Goal: Information Seeking & Learning: Compare options

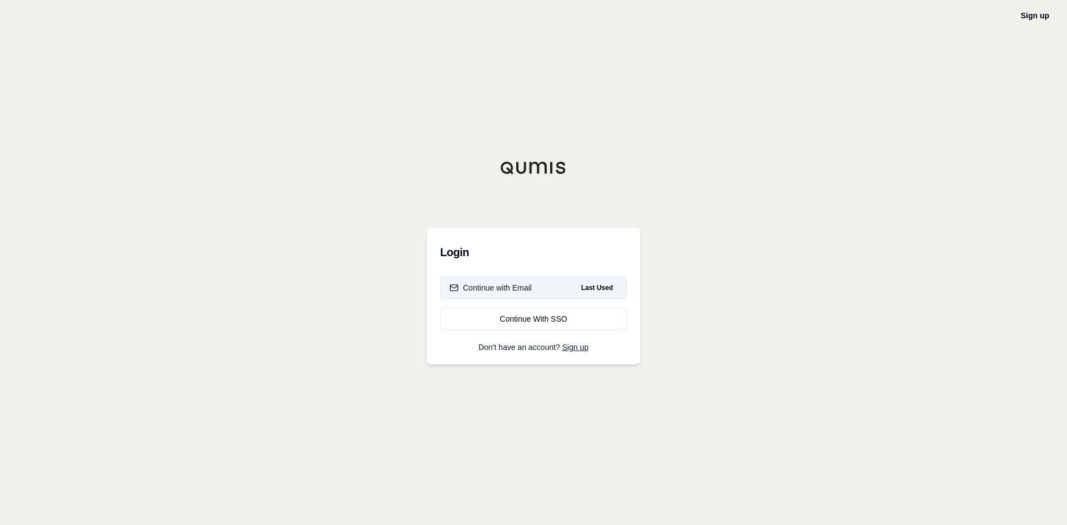
click at [533, 292] on button "Continue with Email Last Used" at bounding box center [533, 288] width 187 height 22
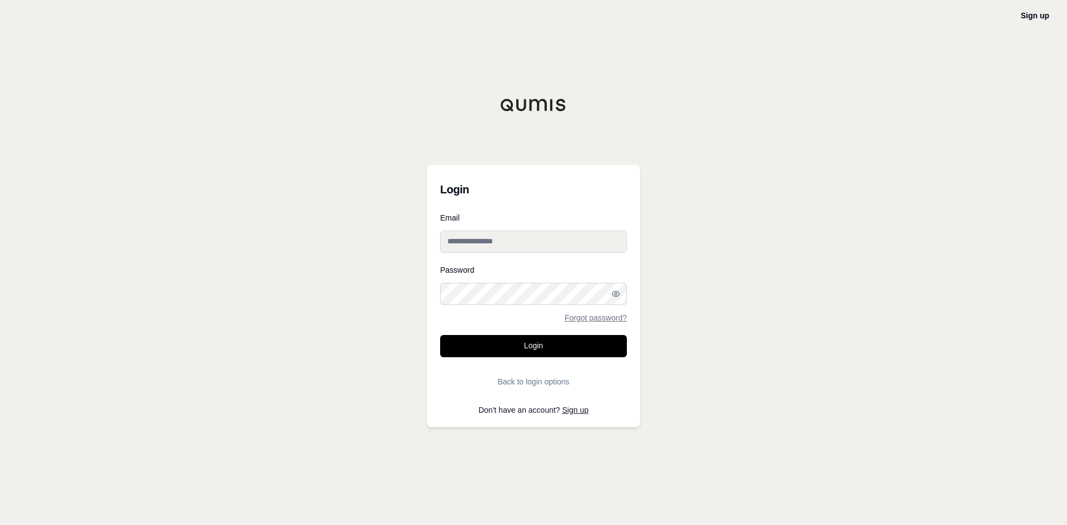
type input "**********"
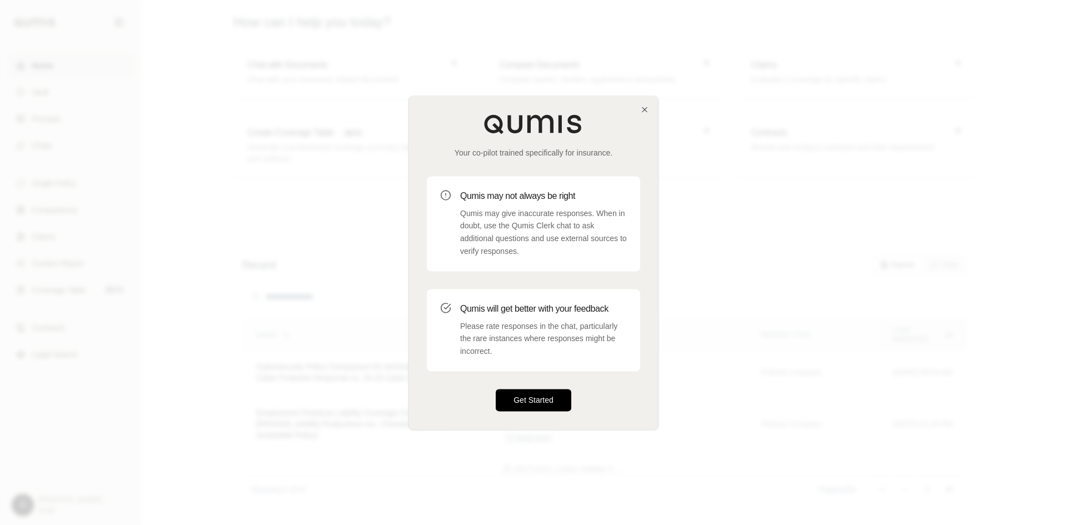
click at [535, 398] on button "Get Started" at bounding box center [534, 400] width 76 height 22
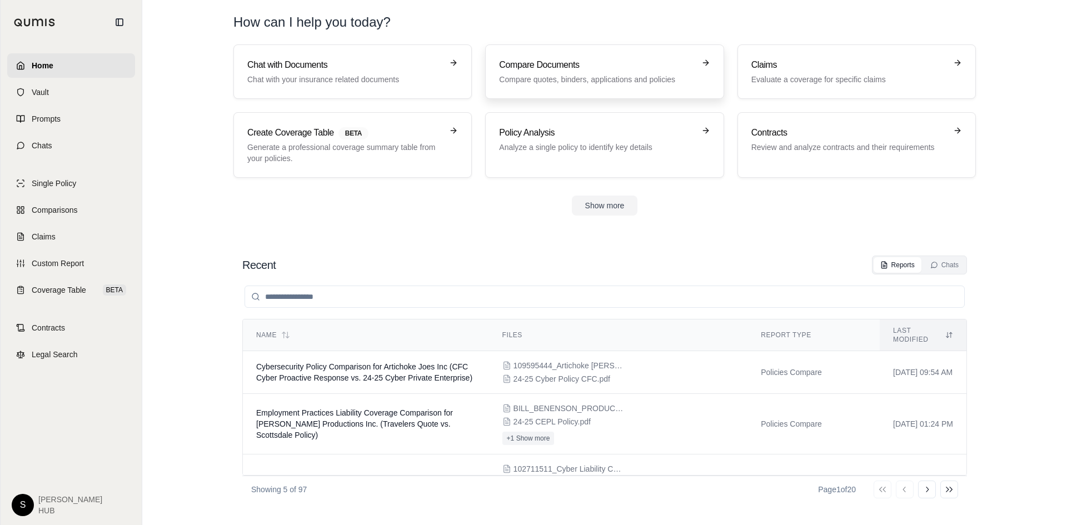
click at [579, 68] on h3 "Compare Documents" at bounding box center [596, 64] width 195 height 13
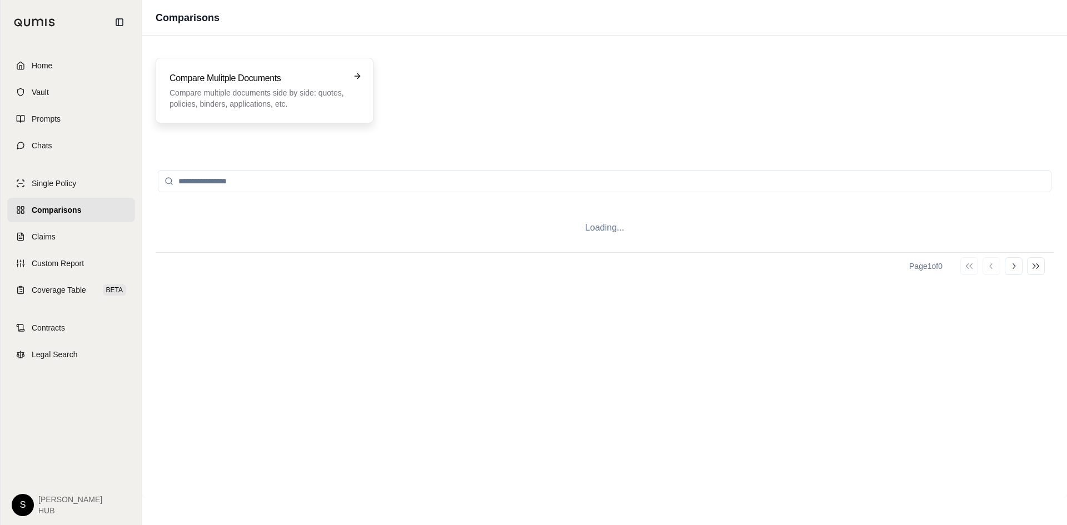
click at [269, 100] on p "Compare multiple documents side by side: quotes, policies, binders, application…" at bounding box center [257, 98] width 175 height 22
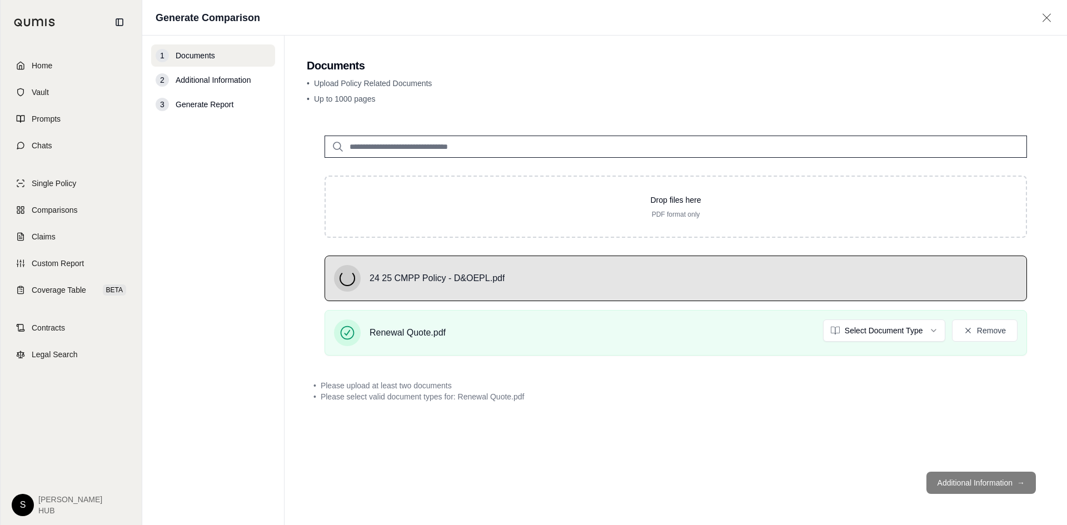
click at [892, 331] on html "Home Vault Prompts Chats Single Policy Comparisons Claims Custom Report Coverag…" at bounding box center [533, 262] width 1067 height 525
click at [793, 284] on div "24 25 CMPP Policy - D&OEPL.pdf" at bounding box center [676, 278] width 684 height 27
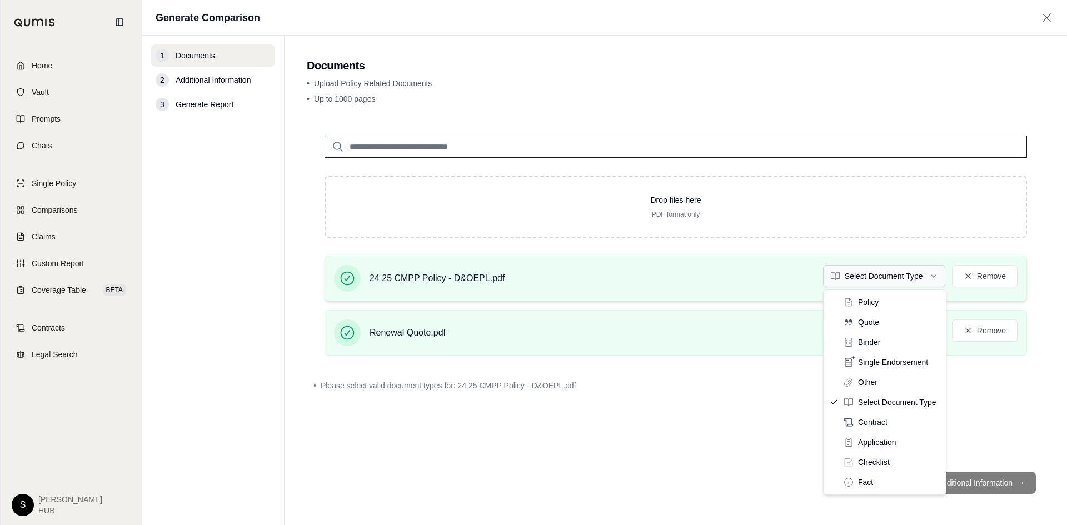
click at [940, 275] on html "Home Vault Prompts Chats Single Policy Comparisons Claims Custom Report Coverag…" at bounding box center [533, 262] width 1067 height 525
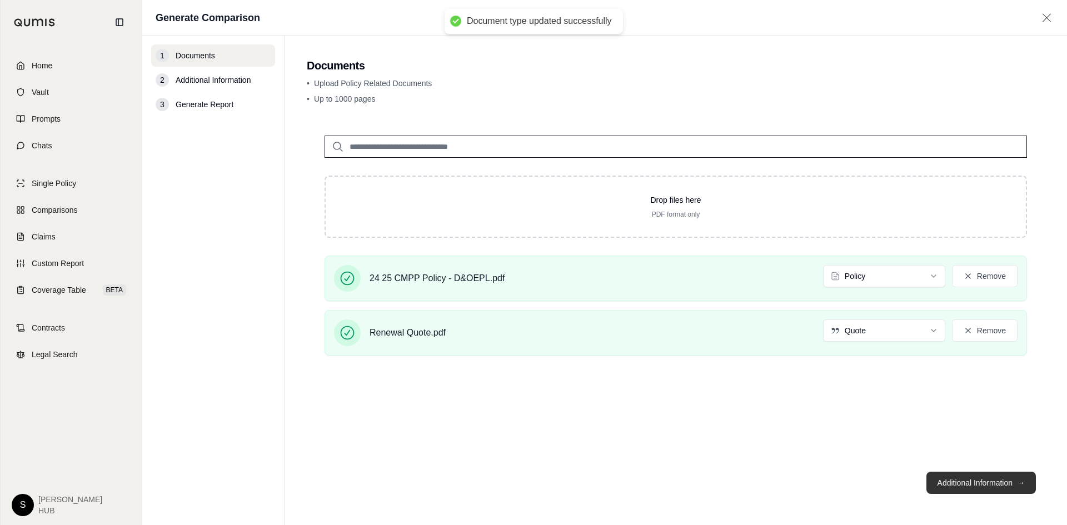
click at [972, 479] on button "Additional Information →" at bounding box center [981, 483] width 109 height 22
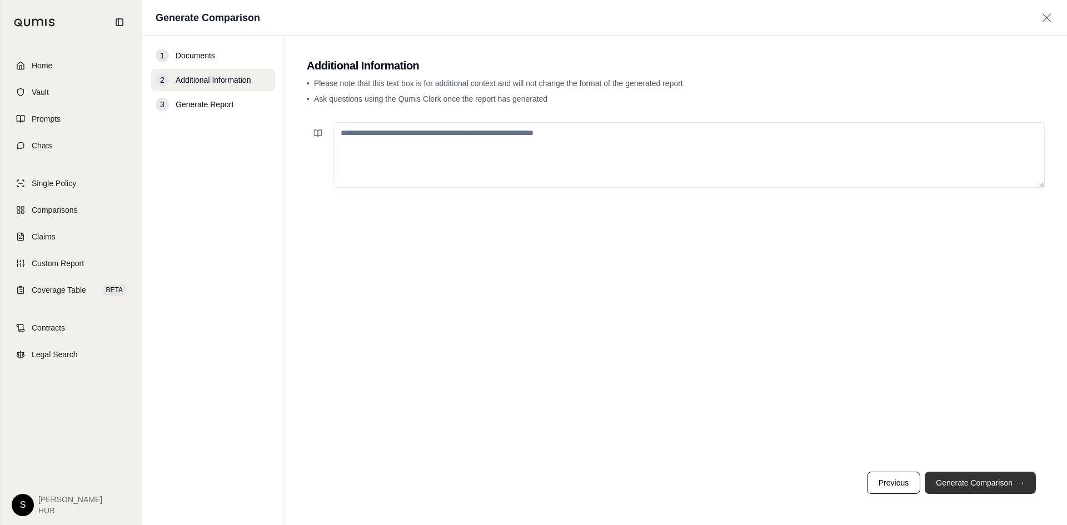
click at [979, 479] on button "Generate Comparison →" at bounding box center [980, 483] width 111 height 22
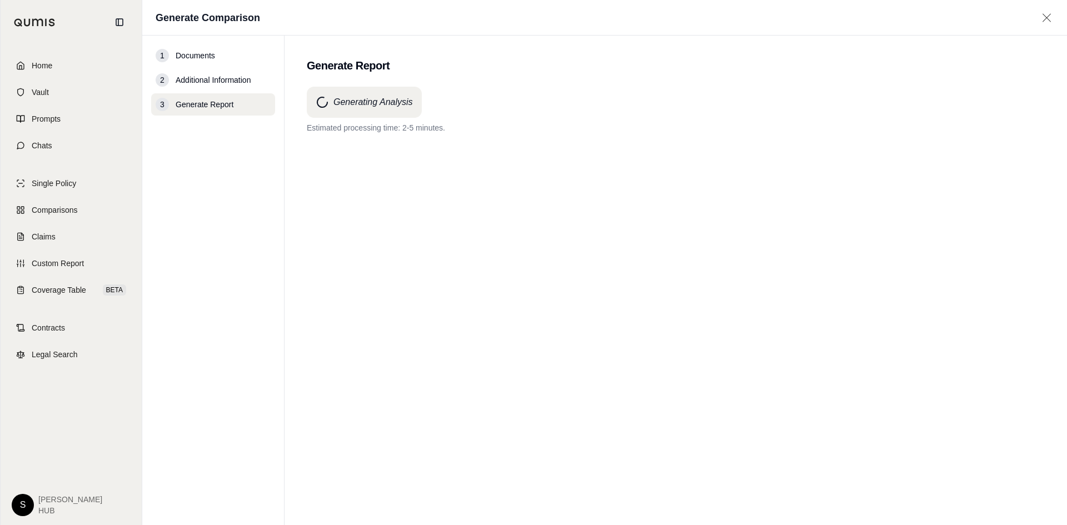
click at [512, 275] on div "Generating Analysis Estimated processing time: 2-5 minutes." at bounding box center [676, 286] width 738 height 399
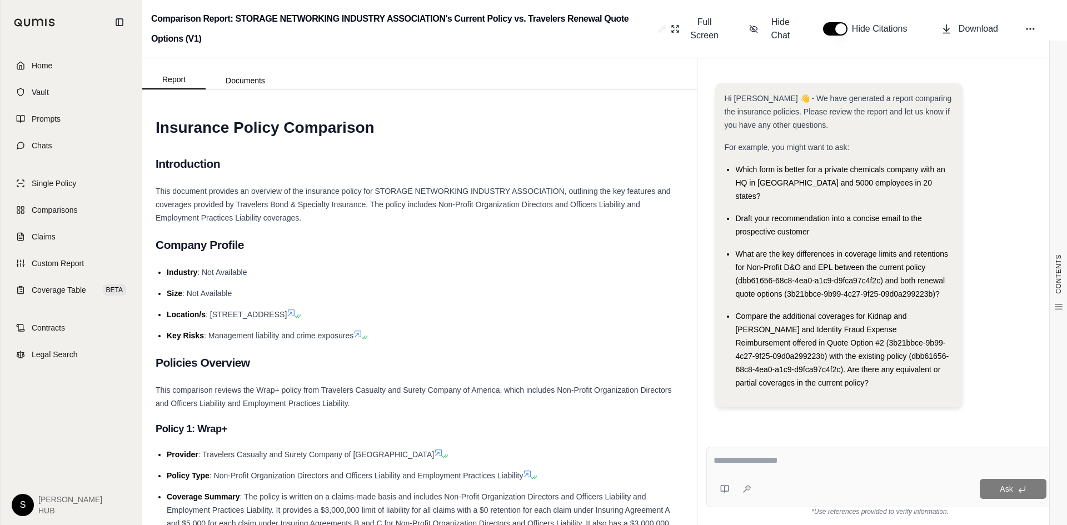
click at [748, 457] on textarea at bounding box center [880, 460] width 333 height 13
type textarea "**********"
click at [1014, 487] on button "Ask" at bounding box center [1013, 489] width 67 height 20
